Goal: Information Seeking & Learning: Learn about a topic

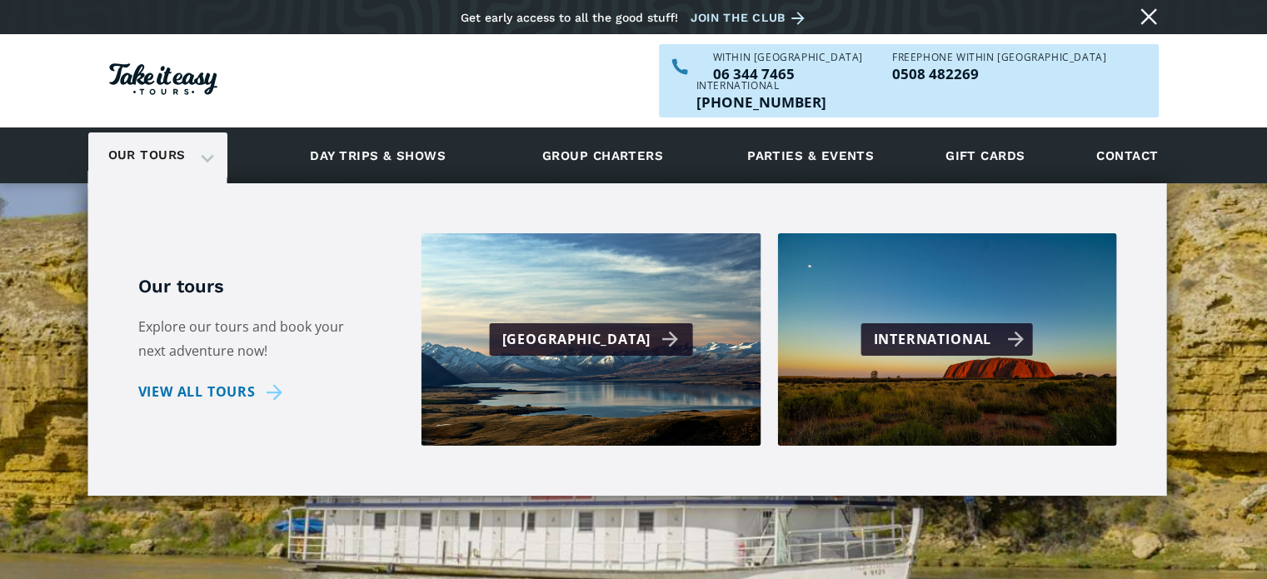
click at [972, 327] on div "International" at bounding box center [949, 339] width 151 height 24
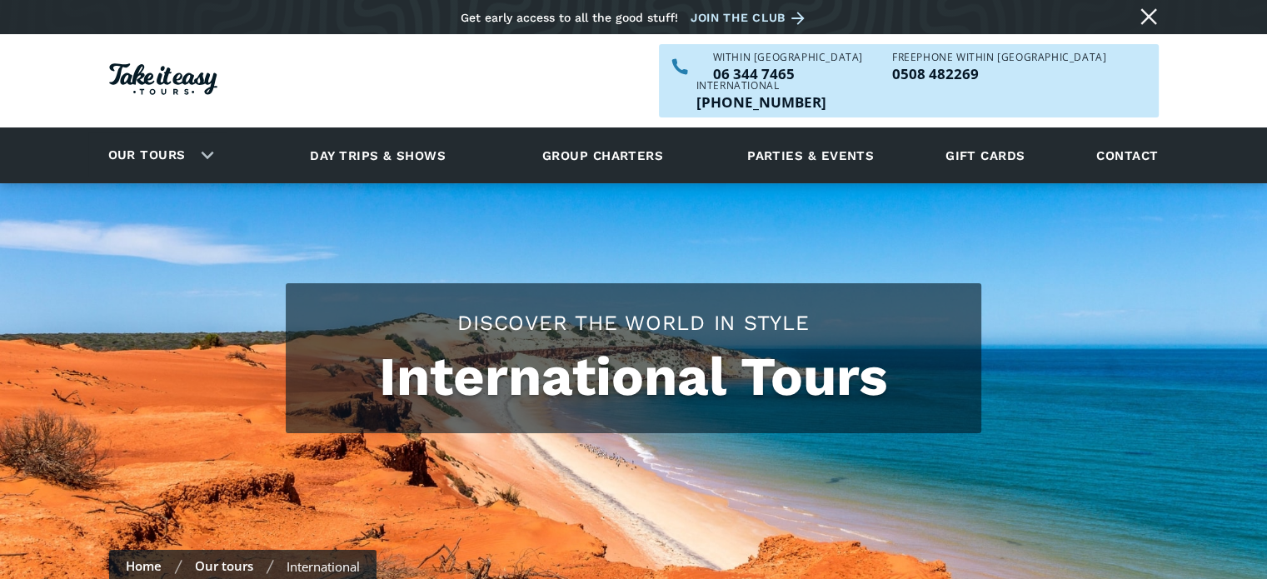
checkbox input "true"
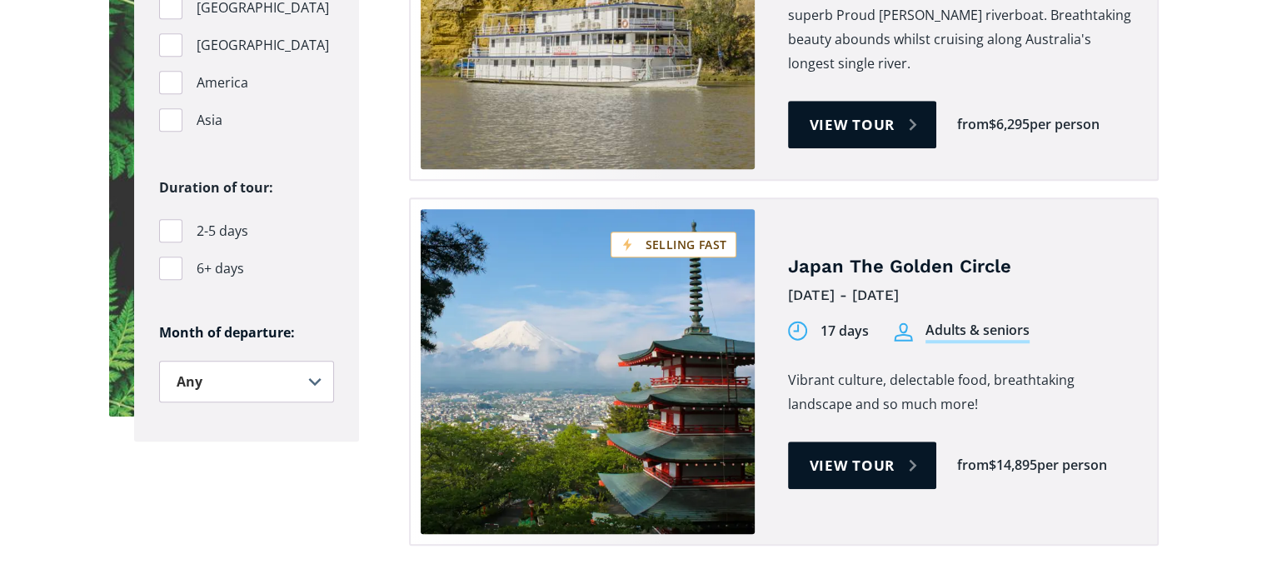
scroll to position [1331, 0]
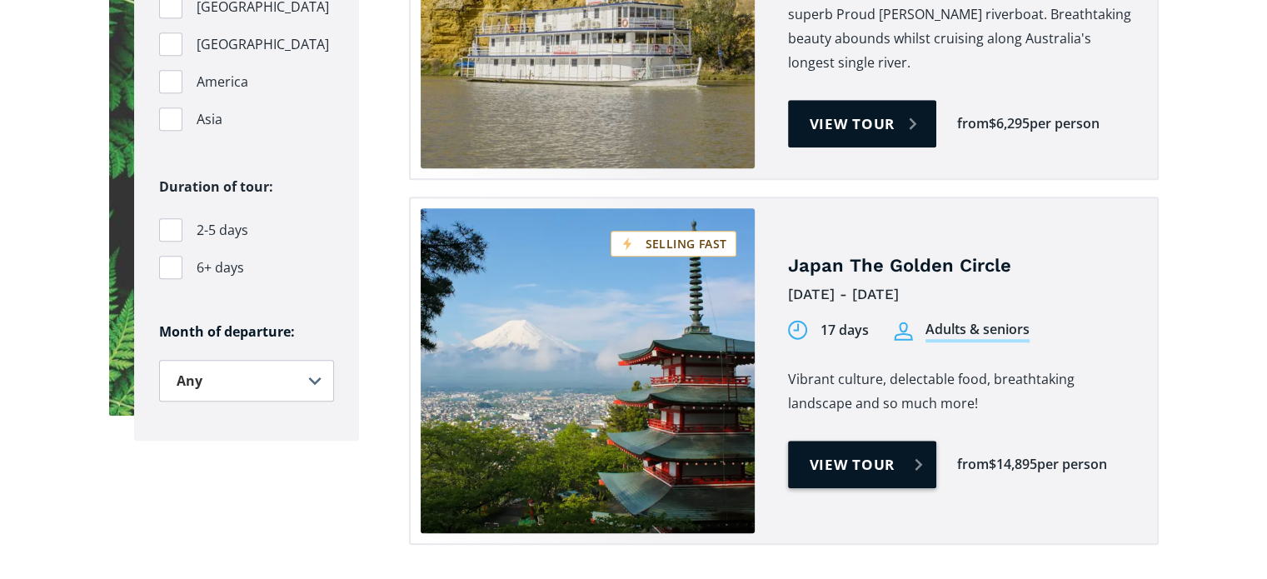
click at [861, 441] on link "View tour" at bounding box center [862, 464] width 149 height 47
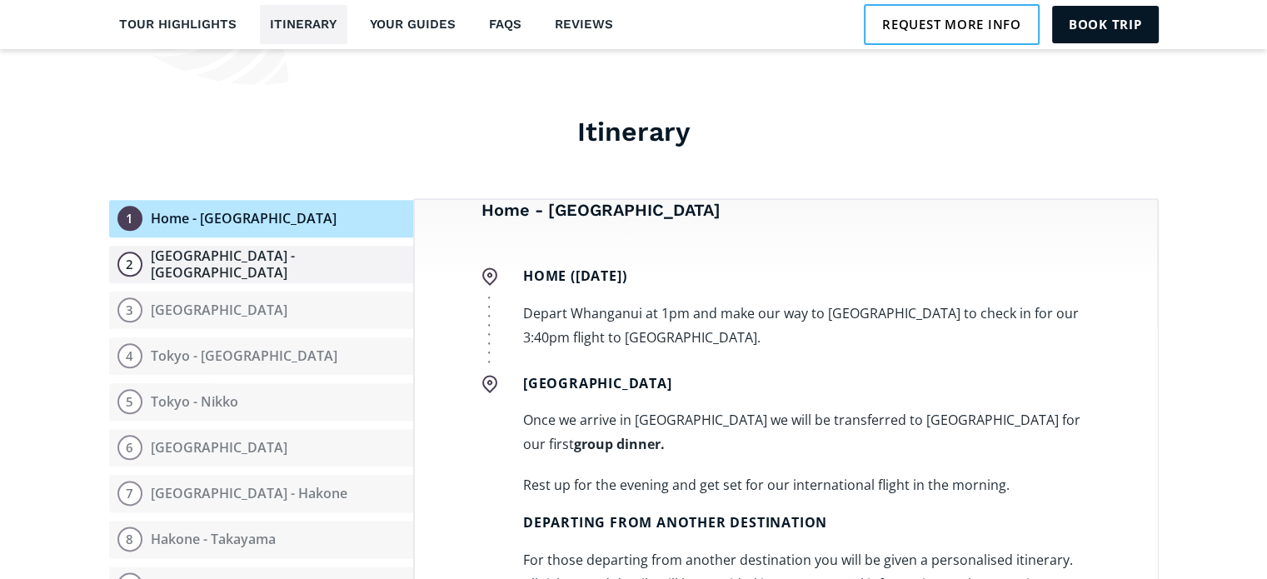
scroll to position [84, 0]
click at [187, 302] on div "Tokyo" at bounding box center [219, 310] width 137 height 17
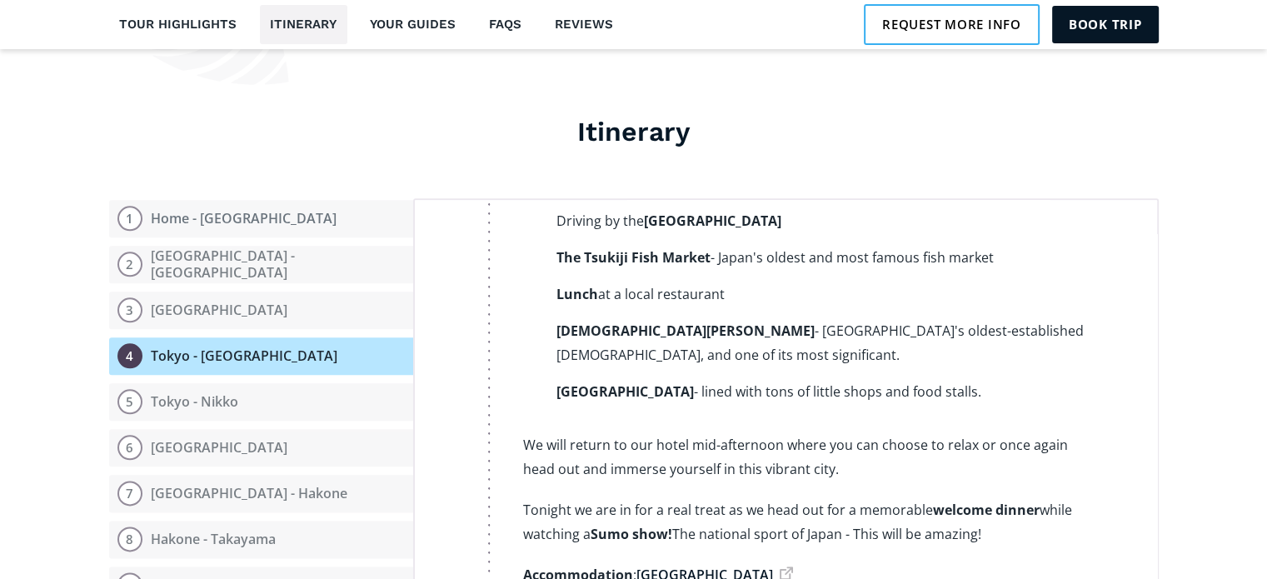
scroll to position [1449, 0]
click at [203, 393] on div "Tokyo - Nikko" at bounding box center [194, 401] width 87 height 17
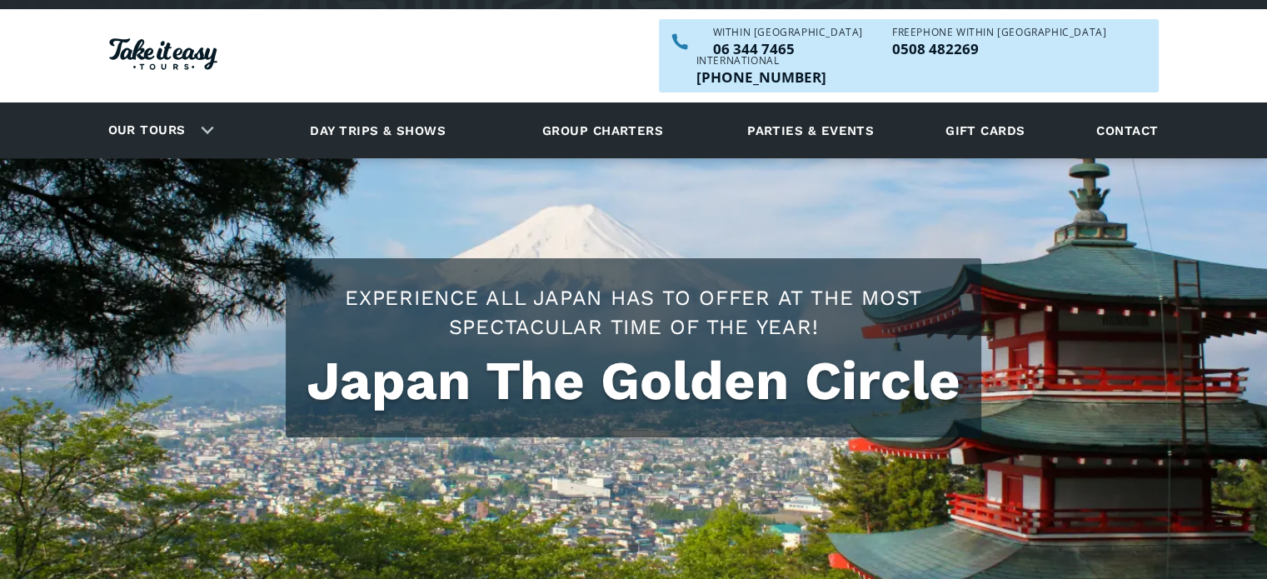
scroll to position [0, 0]
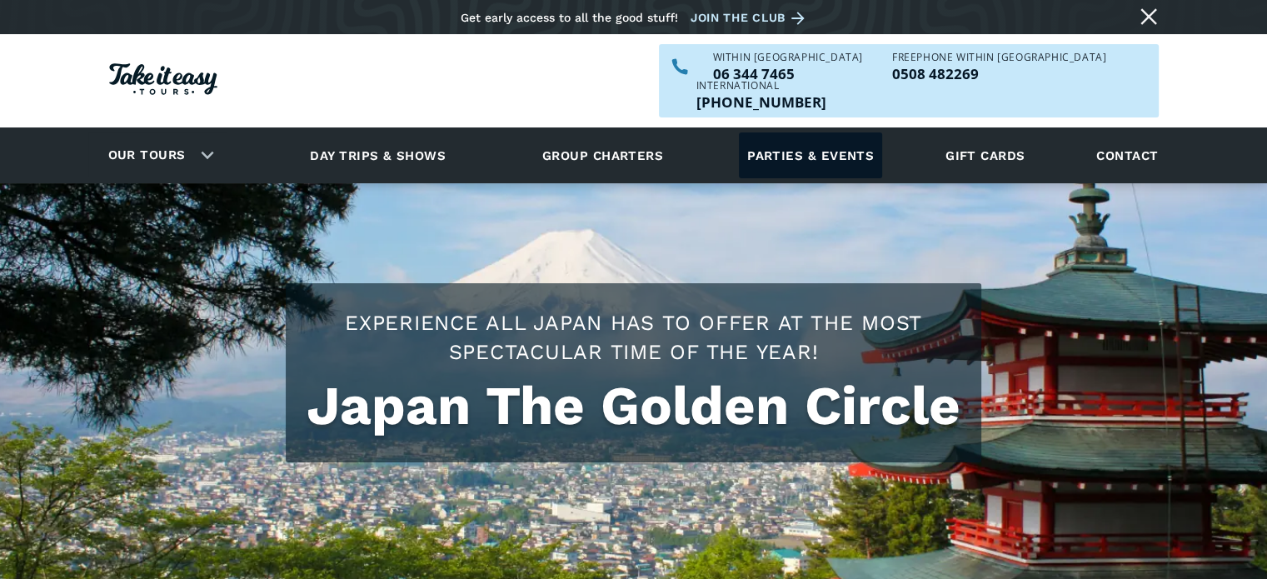
click at [796, 132] on link "Parties & events" at bounding box center [810, 155] width 143 height 46
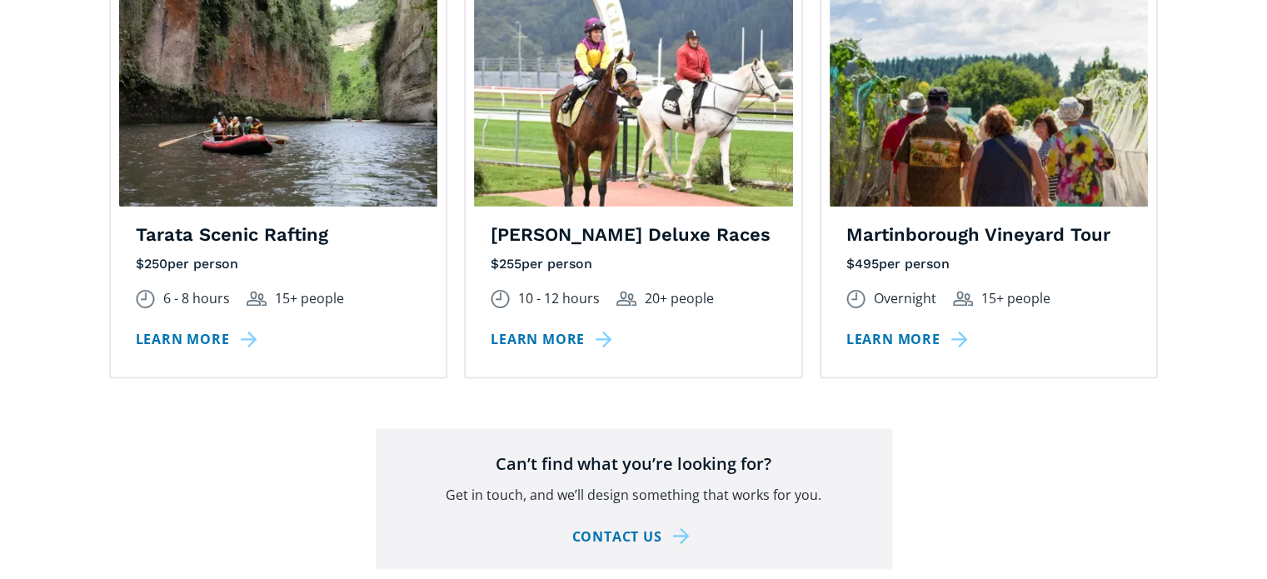
scroll to position [2643, 0]
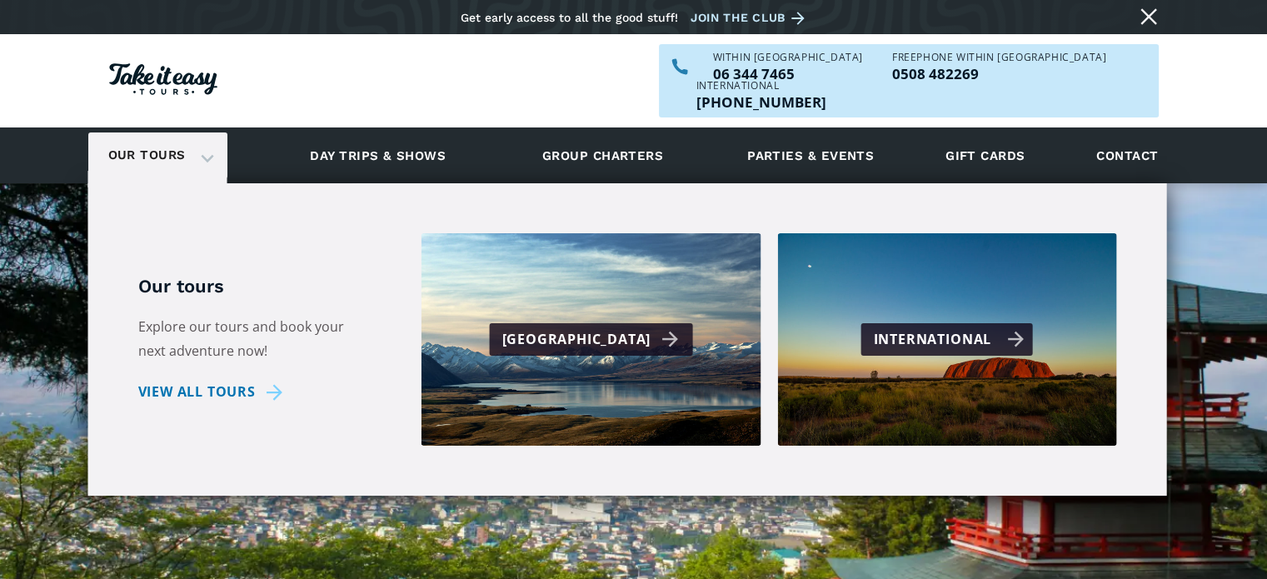
click at [923, 327] on div "International" at bounding box center [949, 339] width 151 height 24
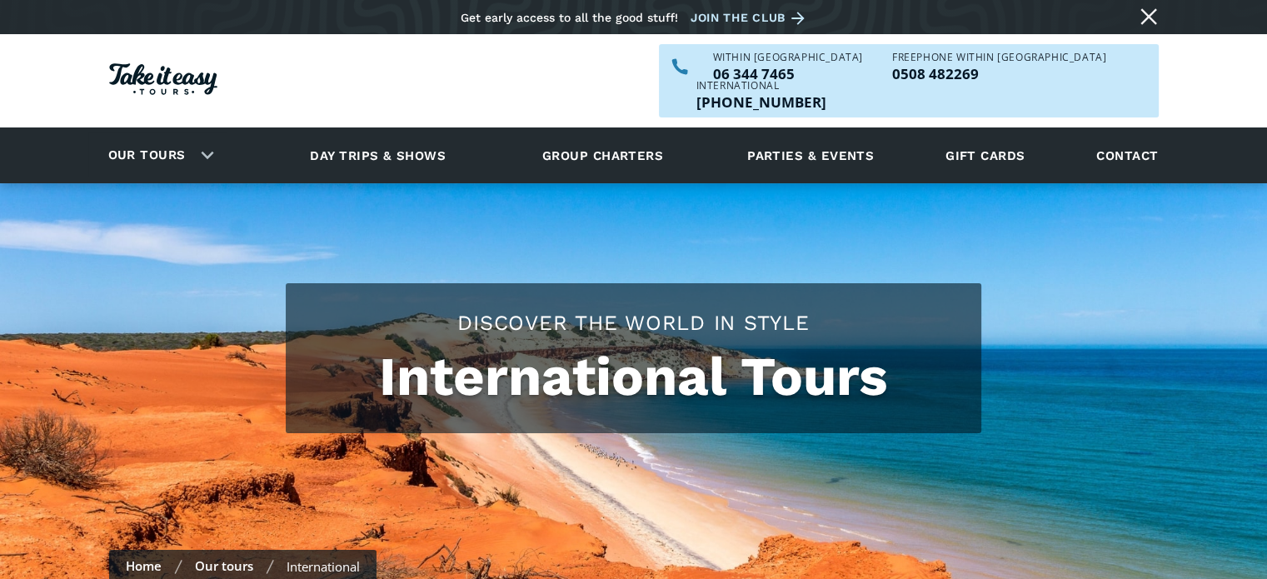
checkbox input "true"
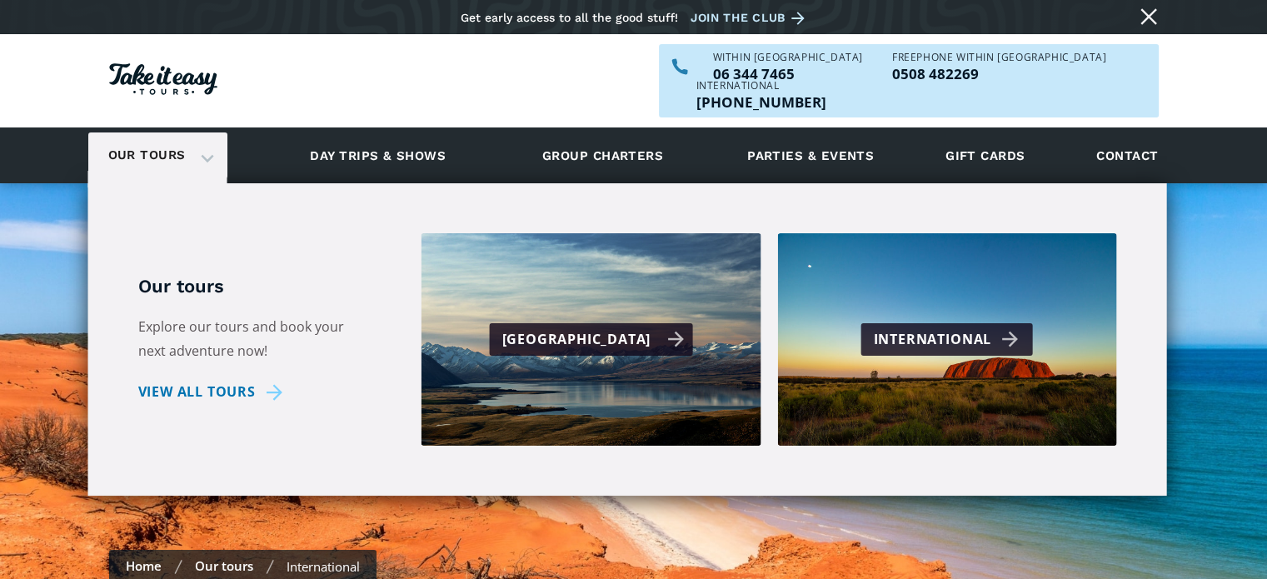
click at [581, 327] on div "[GEOGRAPHIC_DATA]" at bounding box center [593, 339] width 182 height 24
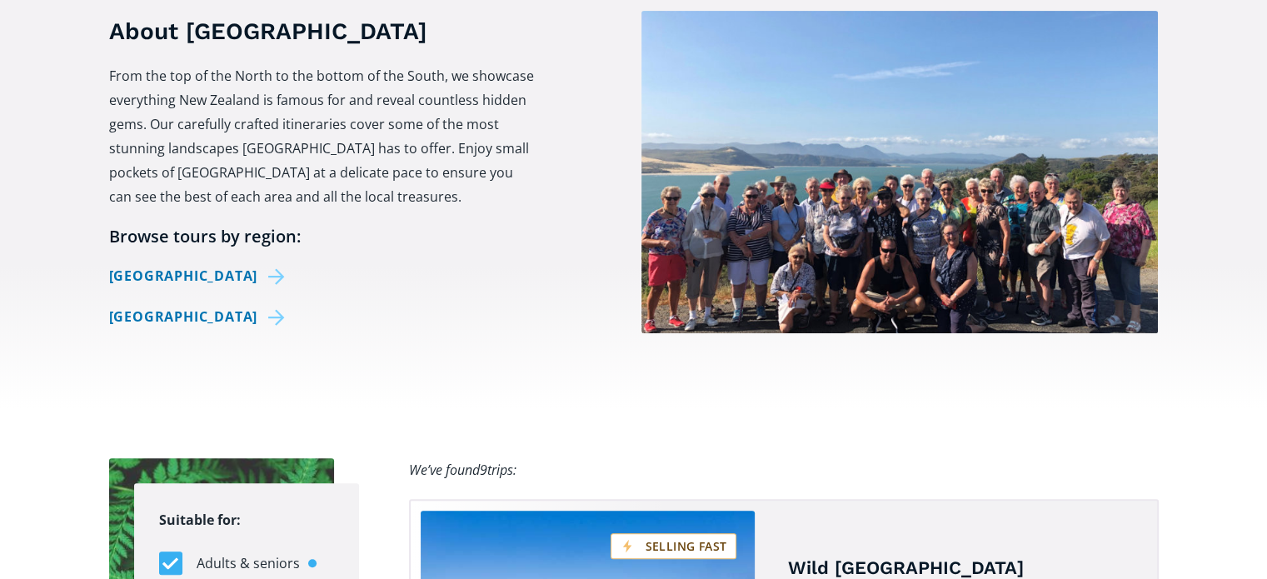
scroll to position [665, 0]
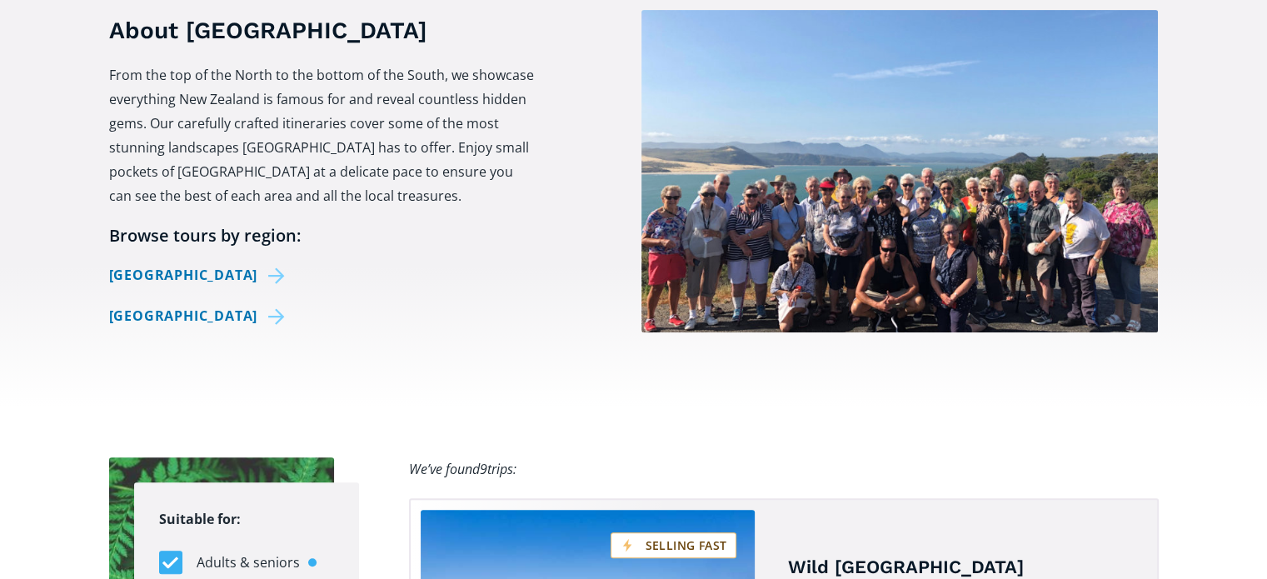
click at [790, 208] on img at bounding box center [899, 171] width 516 height 322
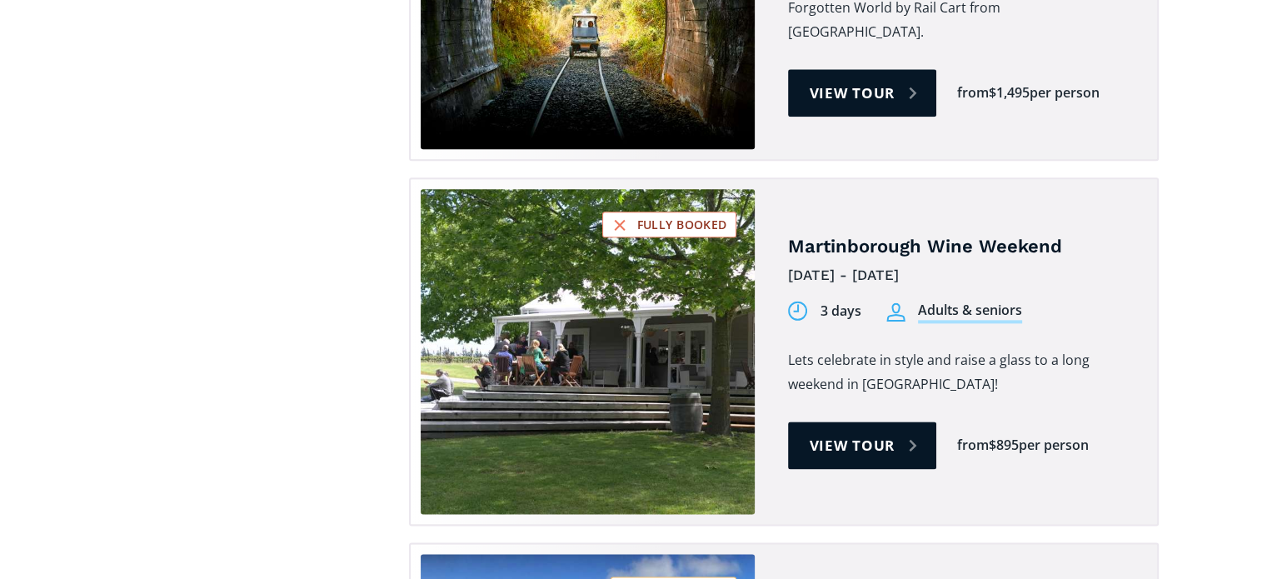
scroll to position [2081, 0]
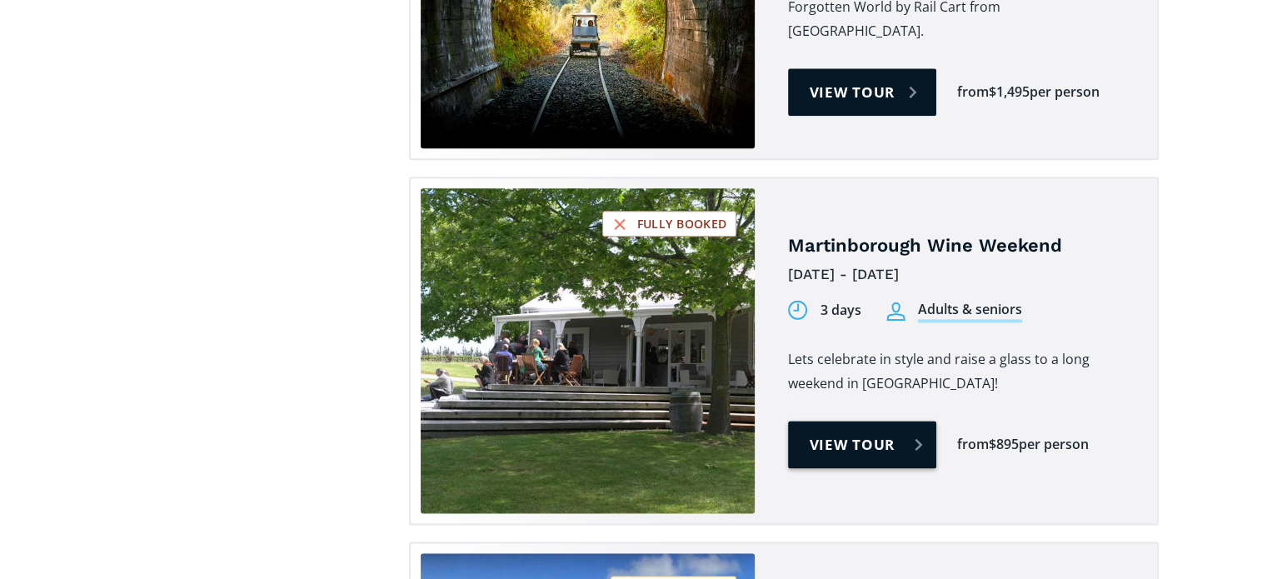
click at [863, 421] on link "View tour" at bounding box center [862, 444] width 149 height 47
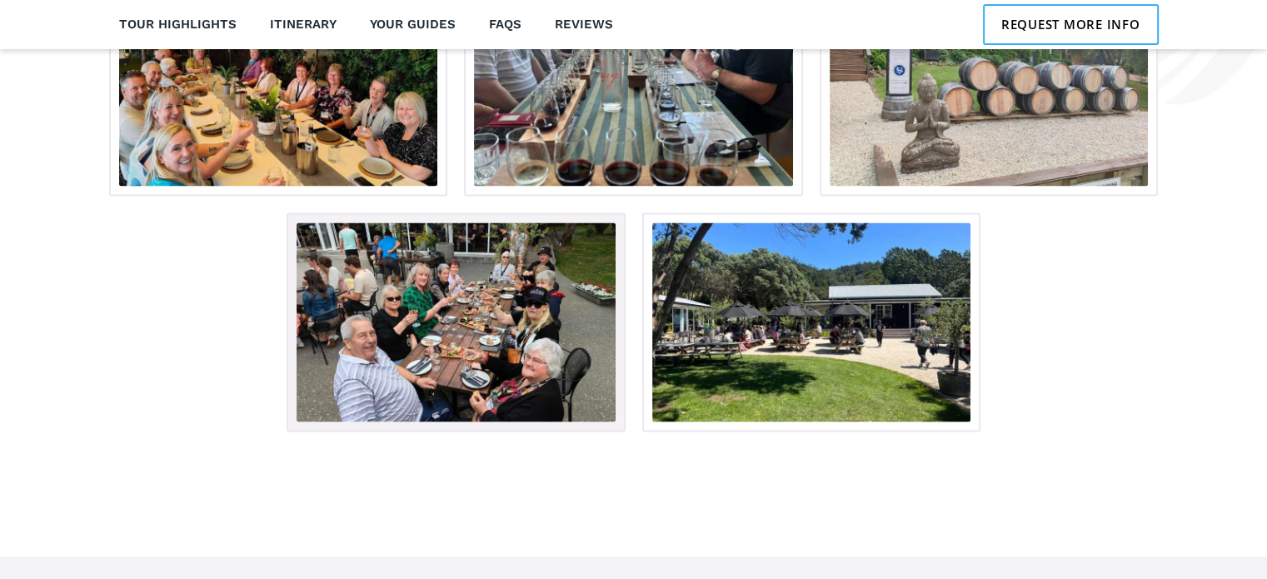
scroll to position [3006, 0]
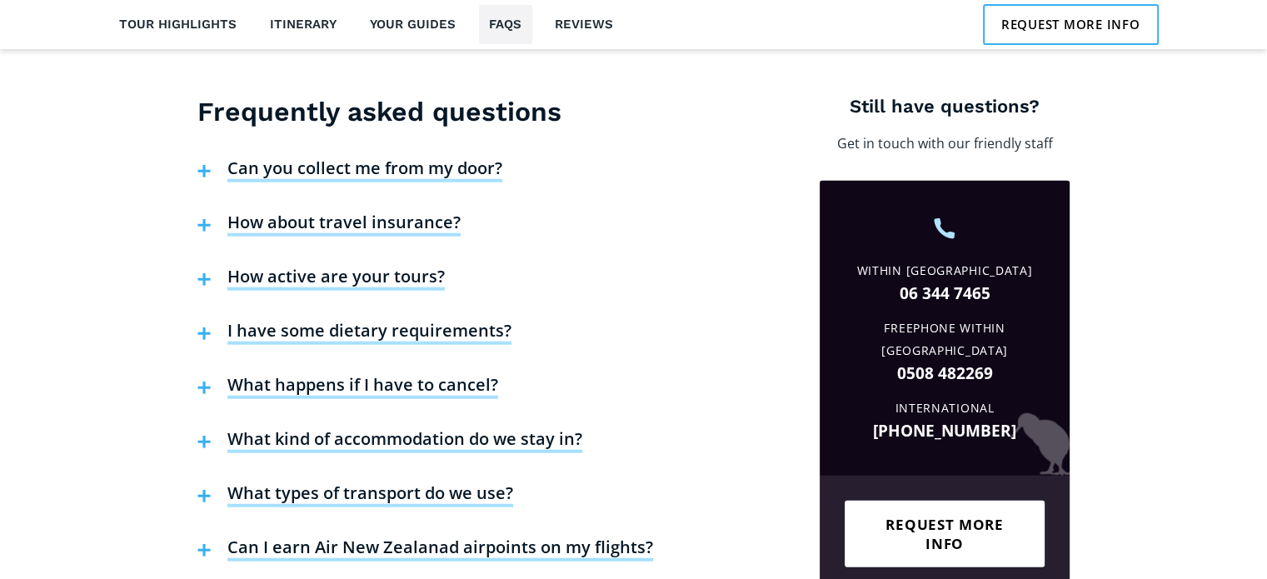
click at [333, 266] on h4 "How active are your tours?" at bounding box center [335, 278] width 217 height 25
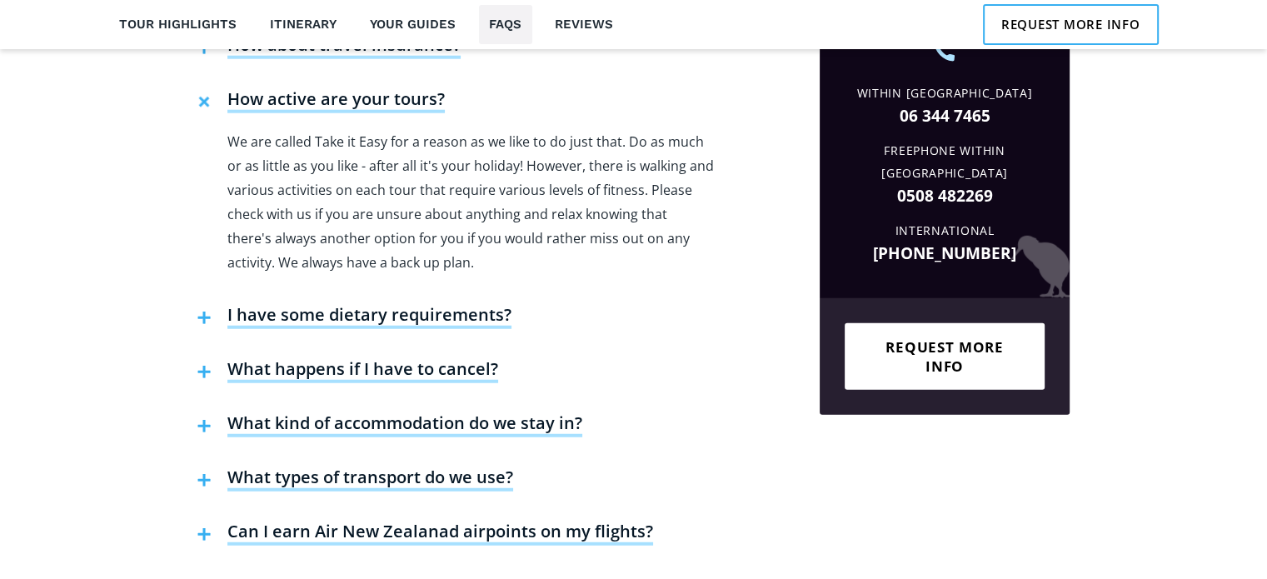
scroll to position [4338, 0]
click at [353, 412] on h4 "What kind of accommodation do we stay in?" at bounding box center [404, 424] width 355 height 25
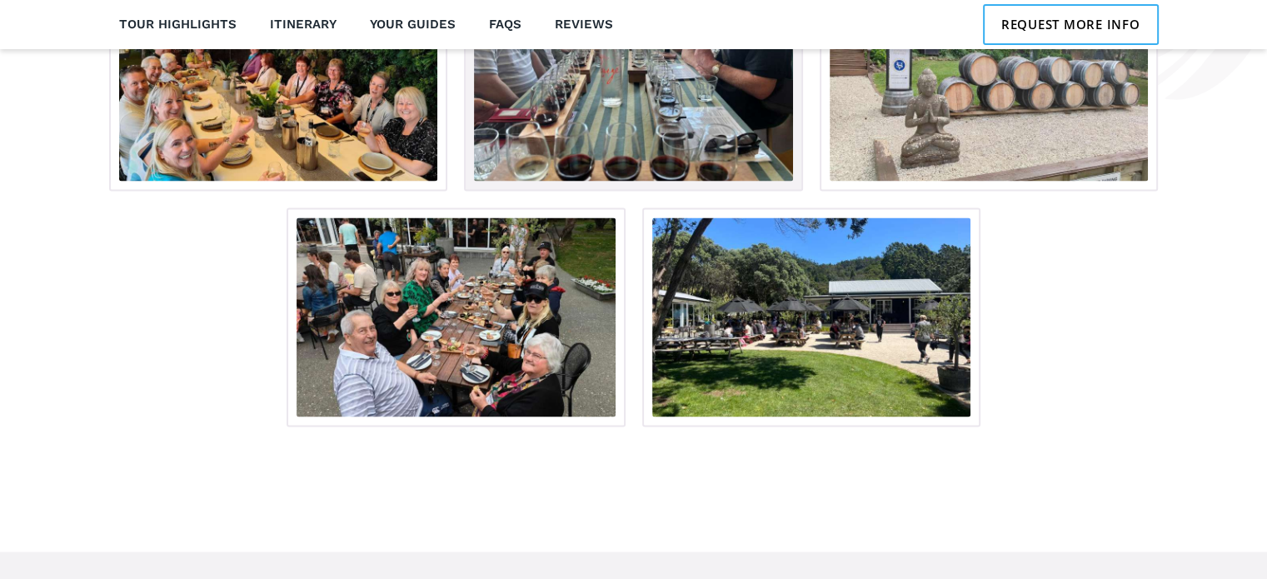
scroll to position [3010, 0]
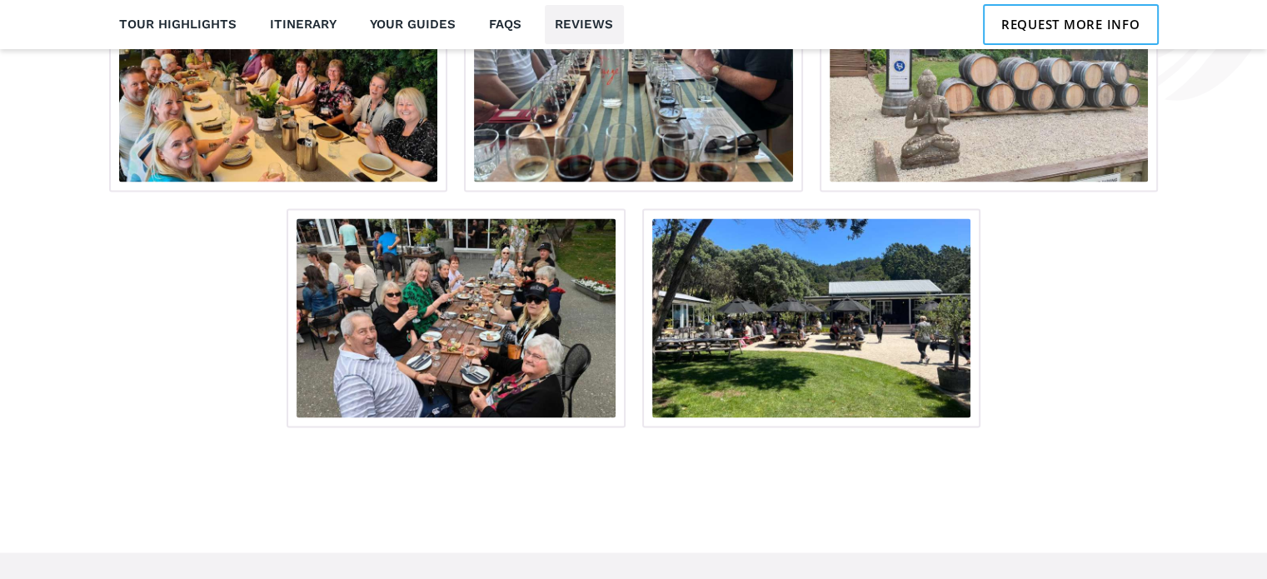
click at [573, 23] on link "Reviews" at bounding box center [584, 24] width 79 height 39
